Goal: Task Accomplishment & Management: Manage account settings

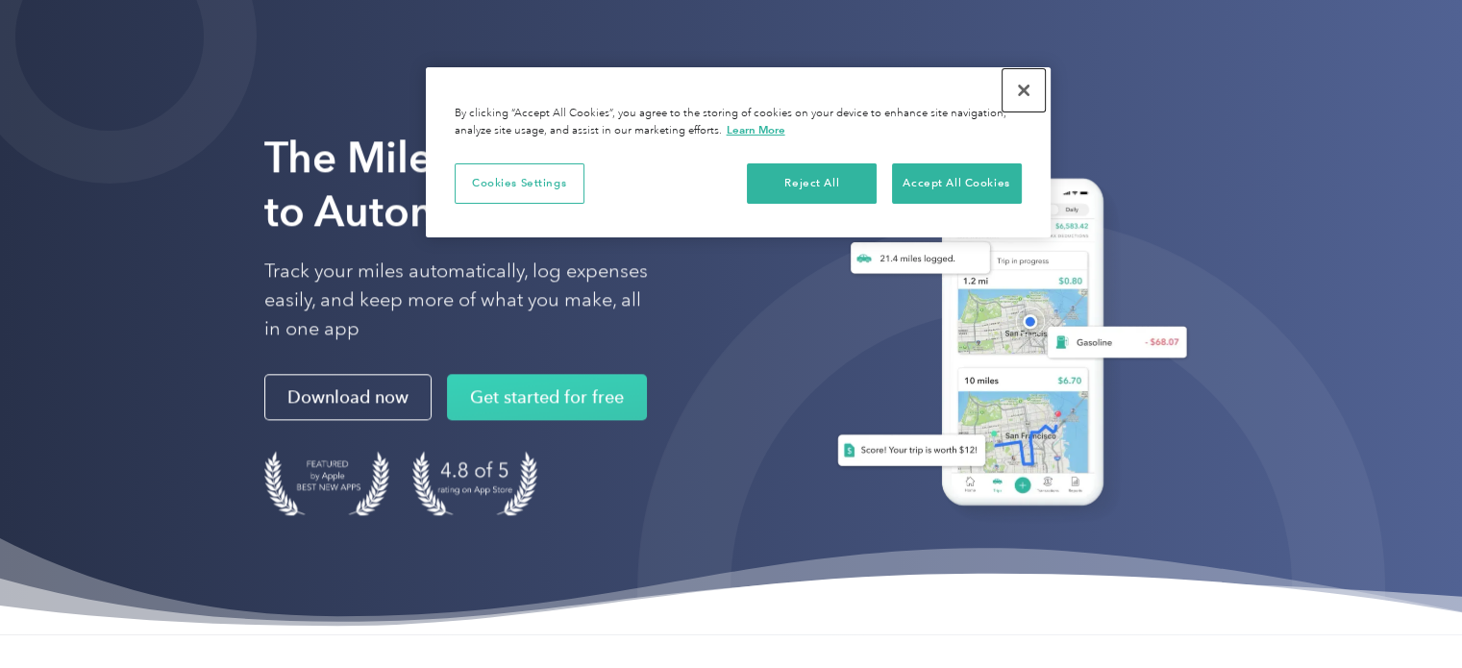
click at [1022, 84] on button "Close" at bounding box center [1024, 90] width 42 height 42
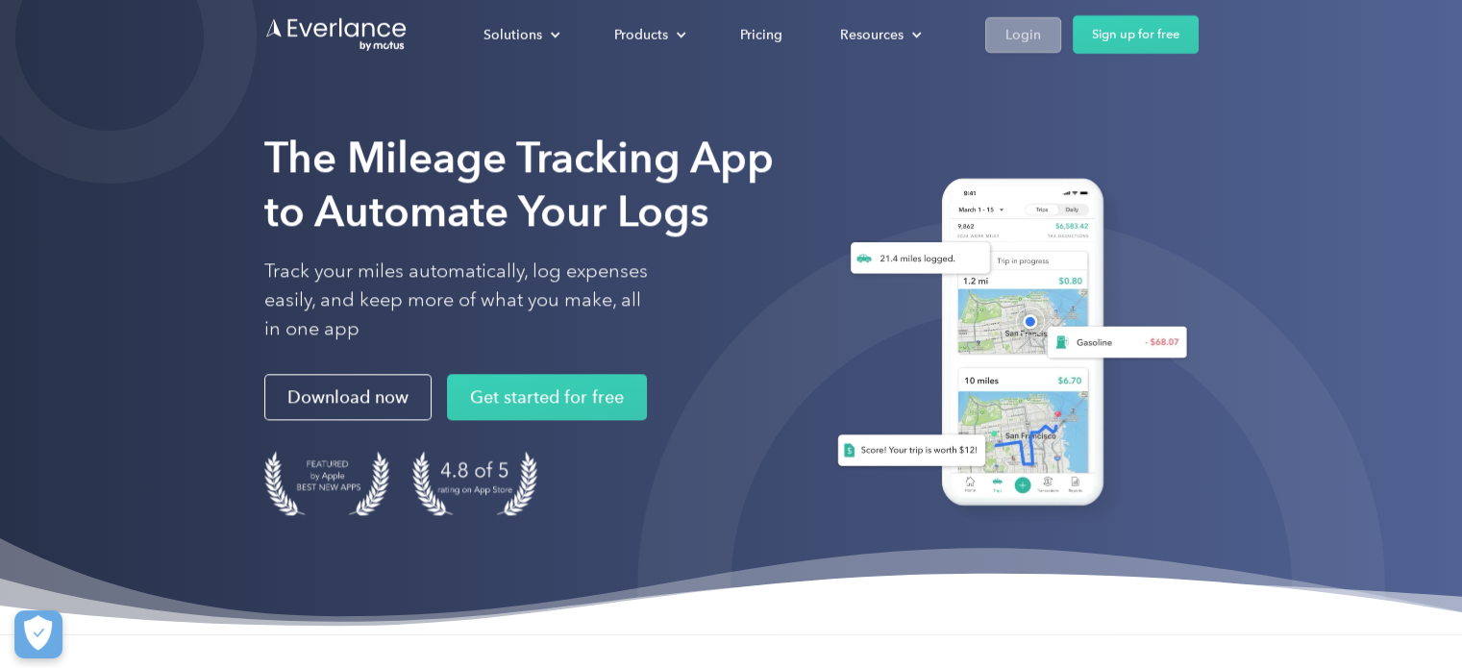
click at [1010, 38] on div "Login" at bounding box center [1024, 35] width 36 height 24
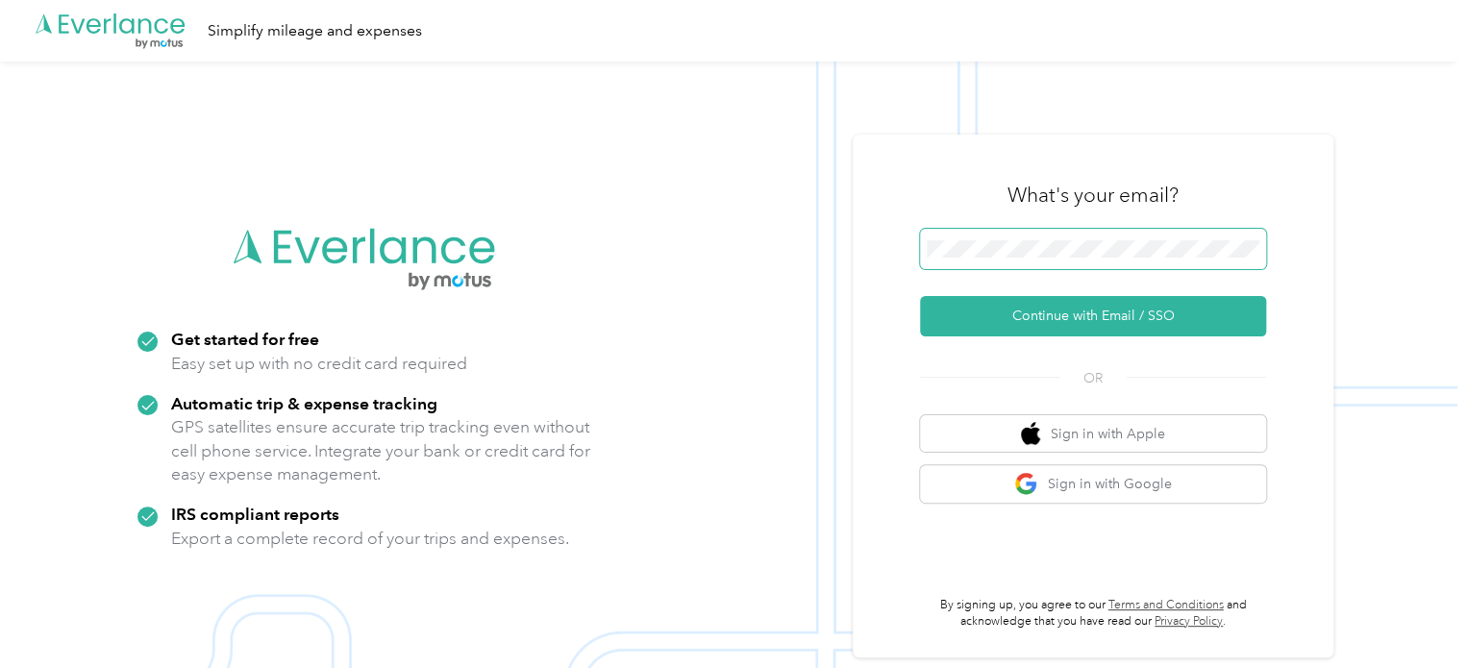
click at [996, 237] on span at bounding box center [1093, 249] width 346 height 40
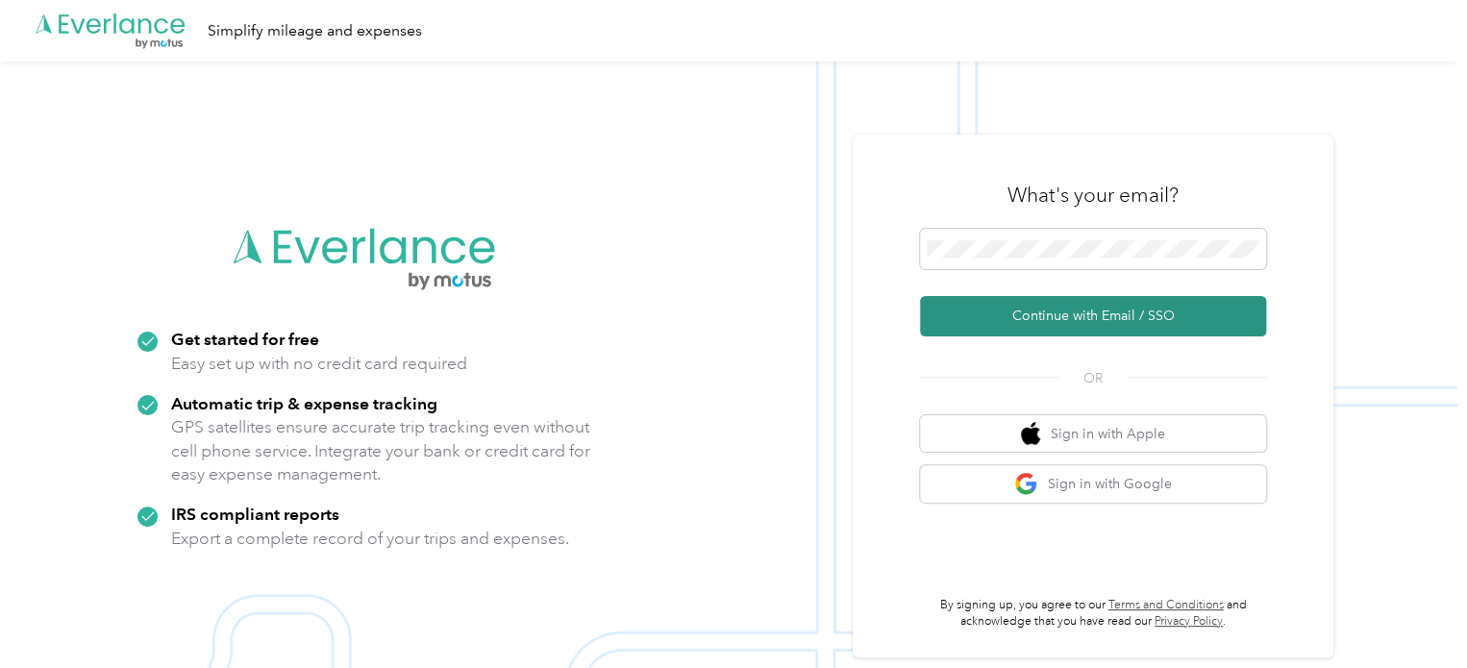
click at [1037, 320] on button "Continue with Email / SSO" at bounding box center [1093, 316] width 346 height 40
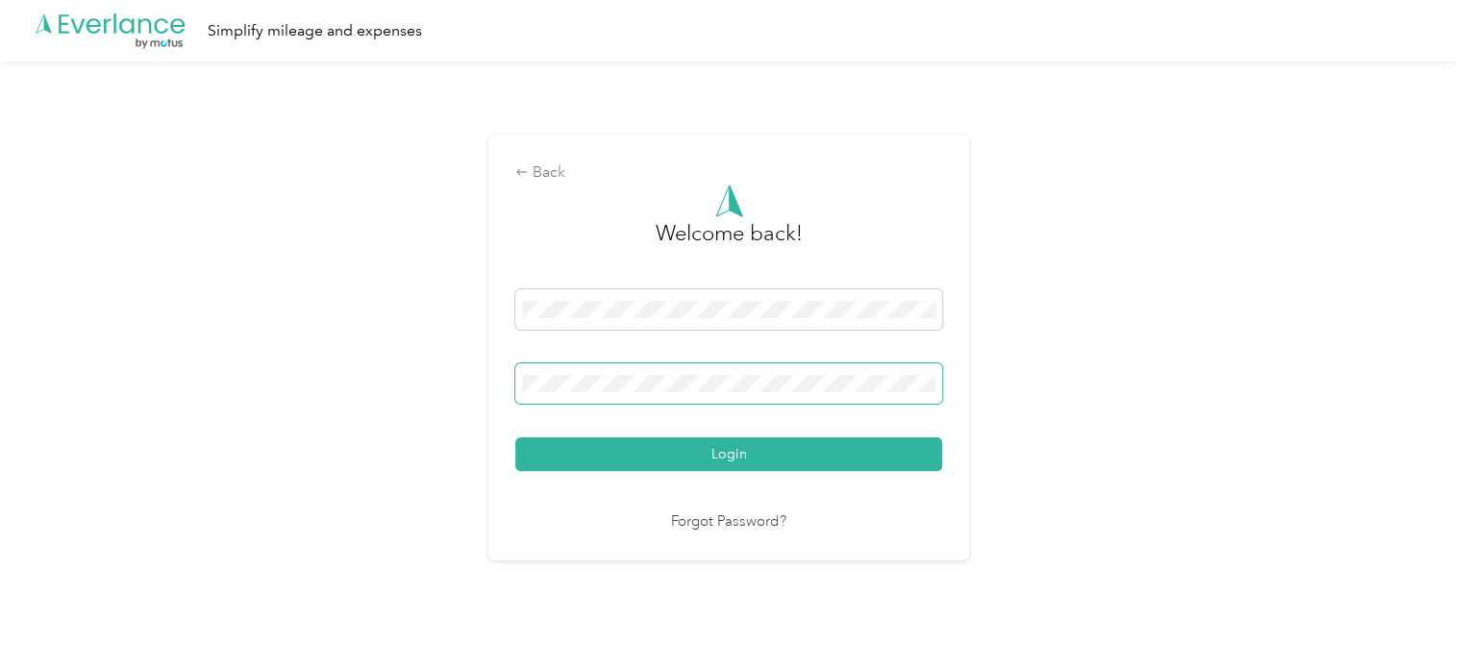
click at [721, 392] on span at bounding box center [728, 383] width 427 height 40
click at [691, 372] on span at bounding box center [728, 383] width 427 height 40
click at [515, 437] on button "Login" at bounding box center [728, 454] width 427 height 34
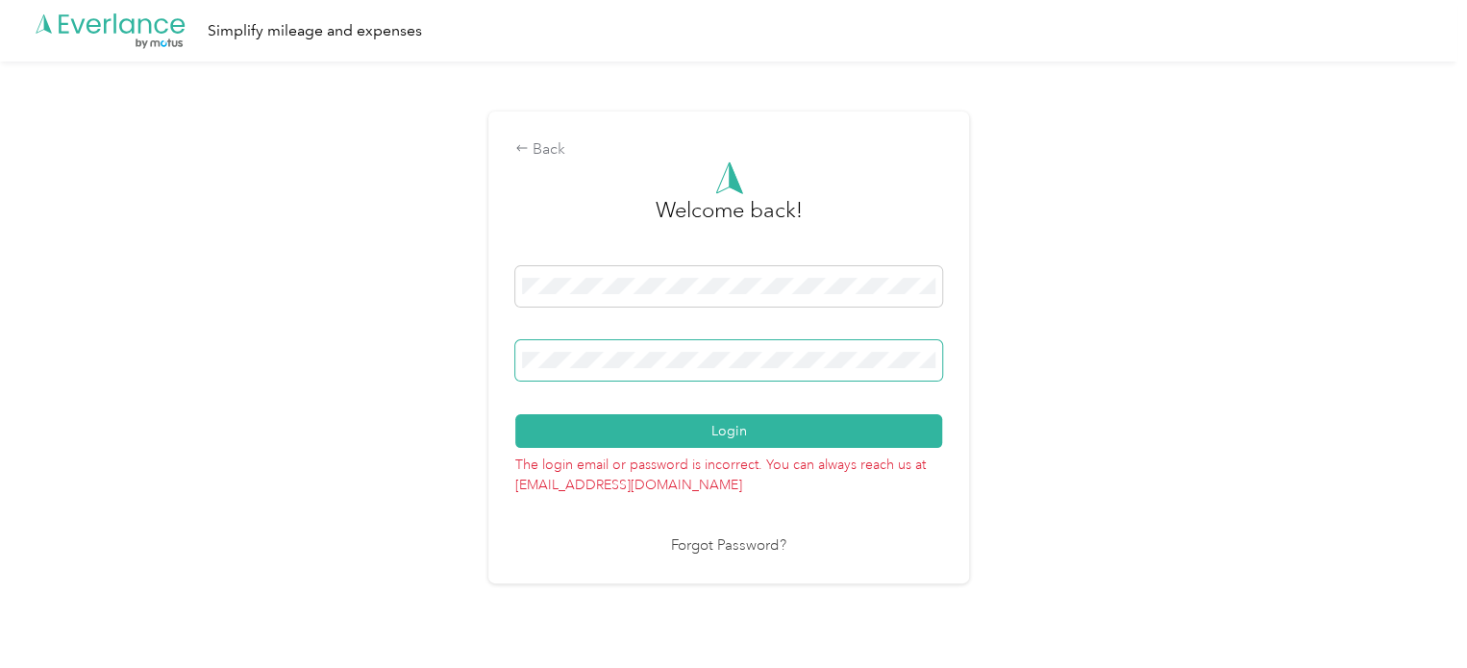
click at [515, 414] on button "Login" at bounding box center [728, 431] width 427 height 34
